Goal: Task Accomplishment & Management: Use online tool/utility

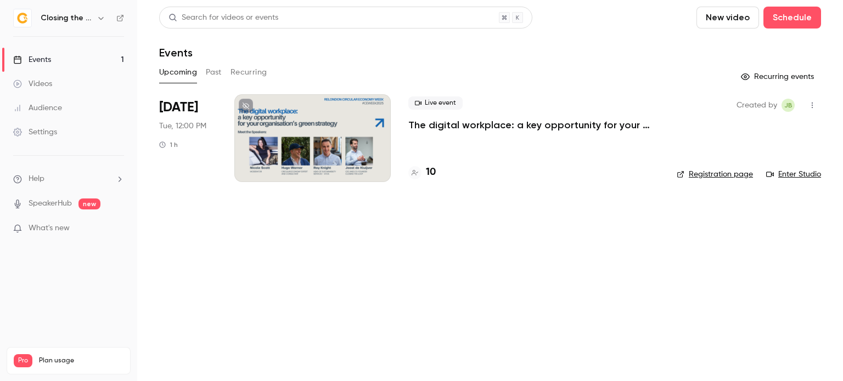
click at [268, 114] on div at bounding box center [312, 138] width 156 height 88
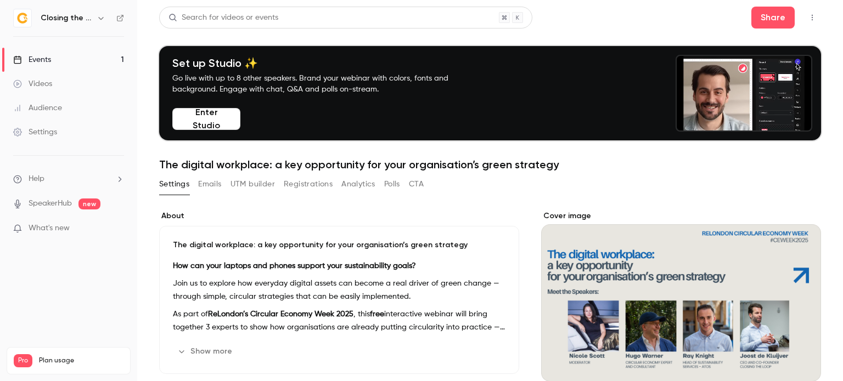
click at [50, 87] on div "Videos" at bounding box center [32, 83] width 39 height 11
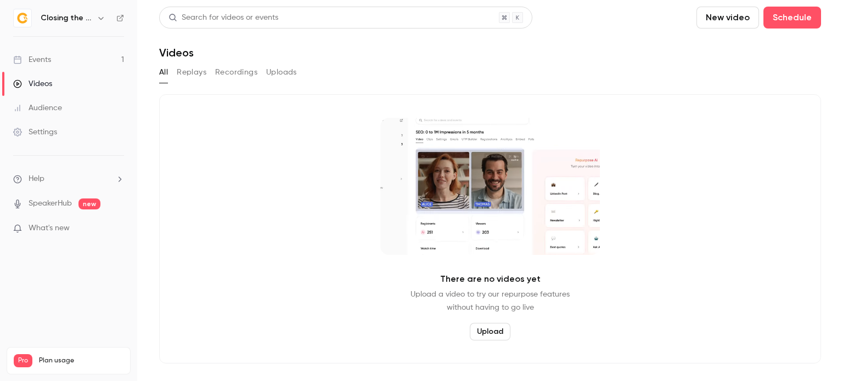
click at [42, 63] on div "Events" at bounding box center [32, 59] width 38 height 11
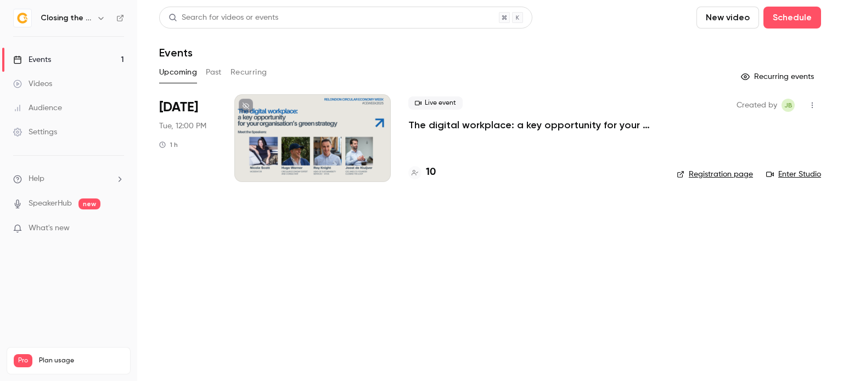
click at [315, 133] on div at bounding box center [312, 138] width 156 height 88
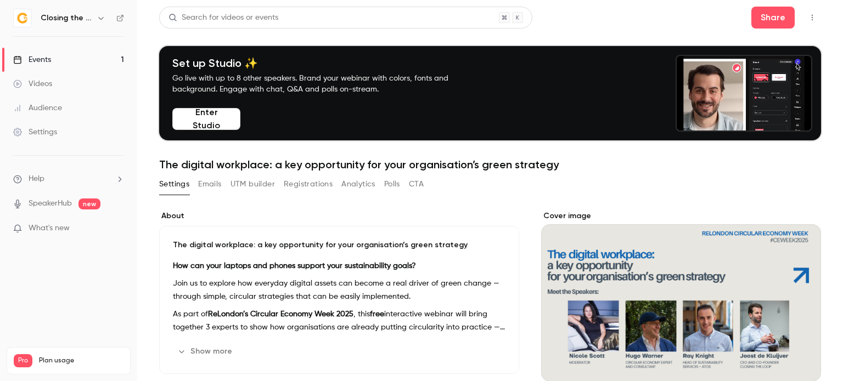
click at [803, 21] on button "button" at bounding box center [812, 18] width 18 height 18
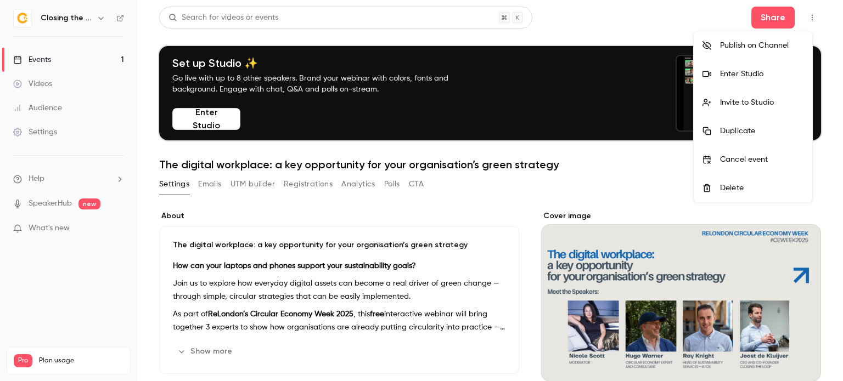
click at [757, 71] on div "Enter Studio" at bounding box center [761, 74] width 83 height 11
